Goal: Navigation & Orientation: Find specific page/section

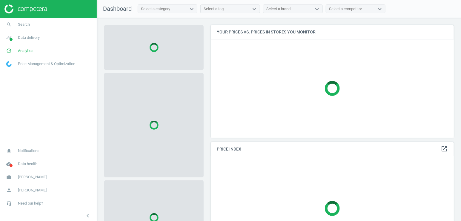
scroll to position [122, 248]
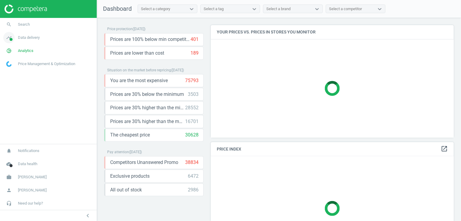
click at [33, 38] on span "Data delivery" at bounding box center [29, 37] width 22 height 5
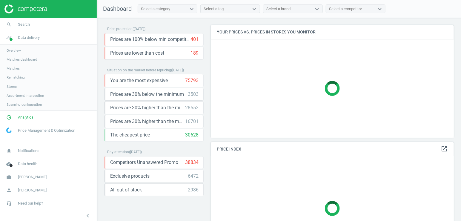
click at [20, 50] on span "Overview" at bounding box center [14, 50] width 14 height 5
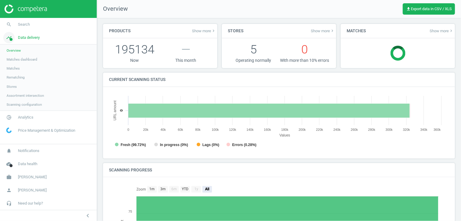
scroll to position [3, 3]
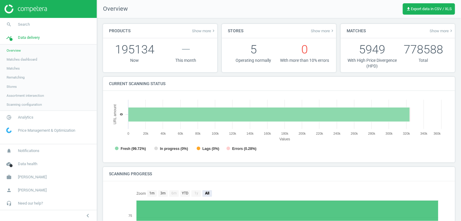
click at [10, 86] on span "Stores" at bounding box center [12, 86] width 10 height 5
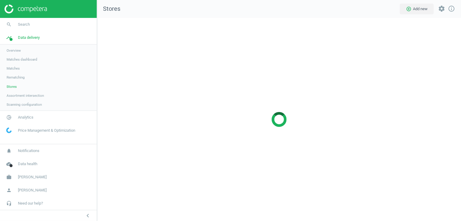
scroll to position [214, 375]
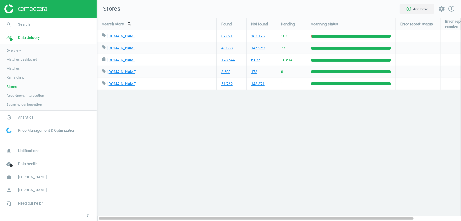
click at [28, 96] on span "Assortment intersection" at bounding box center [25, 95] width 37 height 5
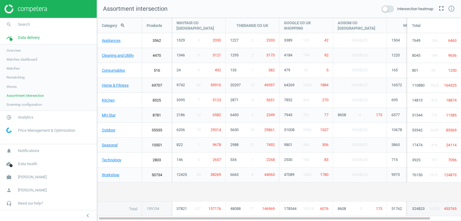
scroll to position [214, 375]
click at [27, 106] on span "Scanning configuration" at bounding box center [24, 104] width 35 height 5
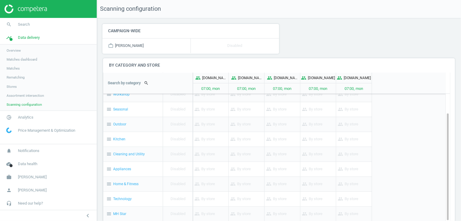
click at [11, 68] on span "Matches" at bounding box center [13, 68] width 13 height 5
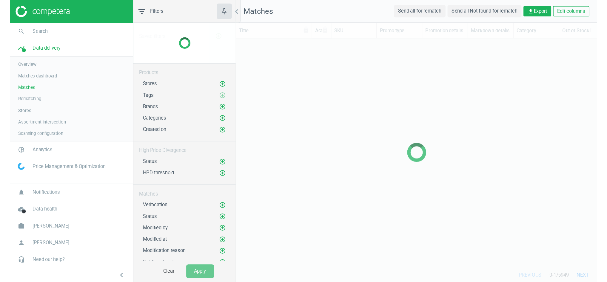
scroll to position [170, 278]
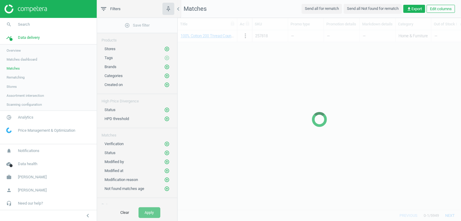
click at [21, 59] on span "Matches dashboard" at bounding box center [22, 59] width 31 height 5
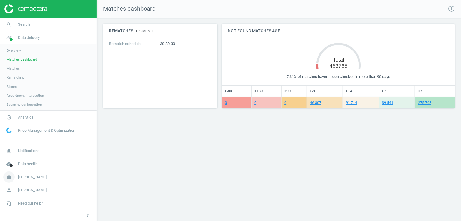
click at [29, 177] on span "[PERSON_NAME]" at bounding box center [32, 176] width 29 height 5
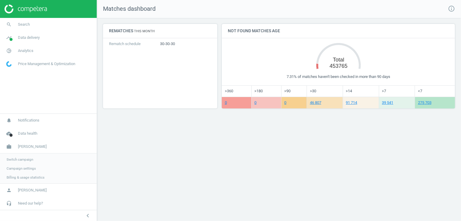
click at [30, 169] on span "Campaign settings" at bounding box center [21, 168] width 29 height 5
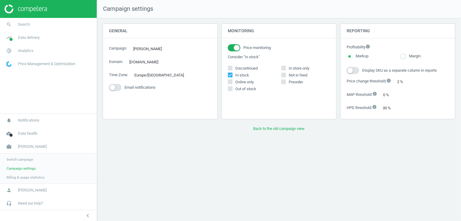
click at [34, 179] on span "Billing & usage statistics" at bounding box center [26, 177] width 38 height 5
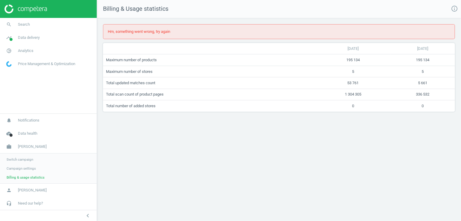
click at [30, 169] on span "Campaign settings" at bounding box center [21, 168] width 29 height 5
